Goal: Find specific page/section: Find specific page/section

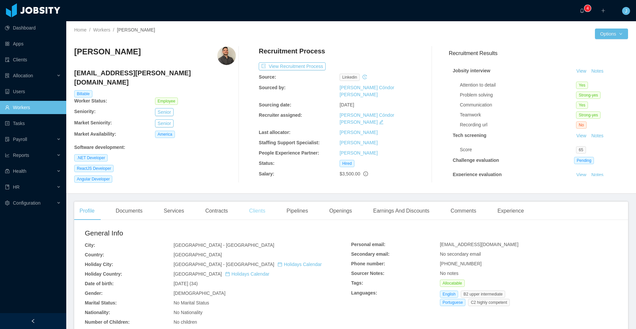
click at [259, 203] on div "Clients" at bounding box center [257, 210] width 27 height 19
